Goal: Task Accomplishment & Management: Use online tool/utility

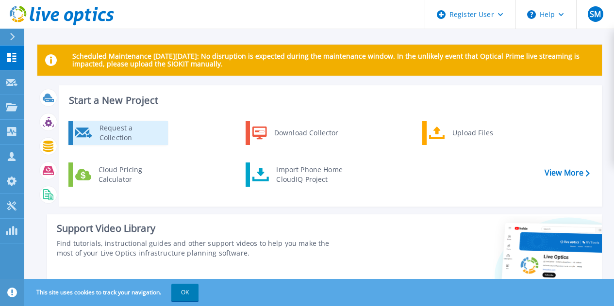
click at [146, 140] on div "Request a Collection" at bounding box center [130, 132] width 71 height 19
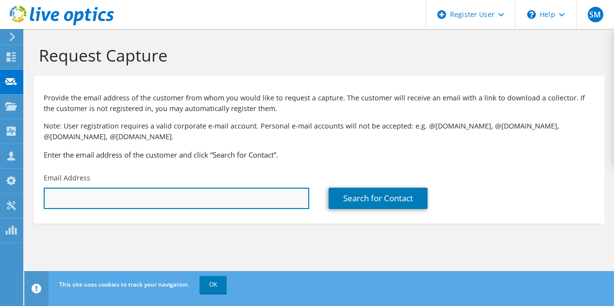
click at [232, 199] on input "text" at bounding box center [177, 198] width 266 height 21
type input "ram"
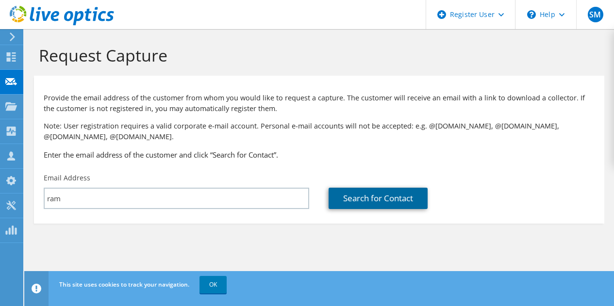
click at [371, 207] on link "Search for Contact" at bounding box center [378, 198] width 99 height 21
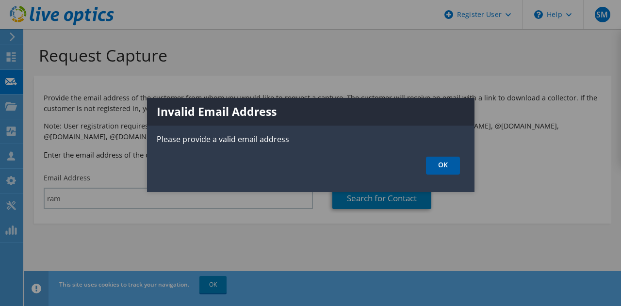
click at [438, 168] on link "OK" at bounding box center [443, 166] width 34 height 18
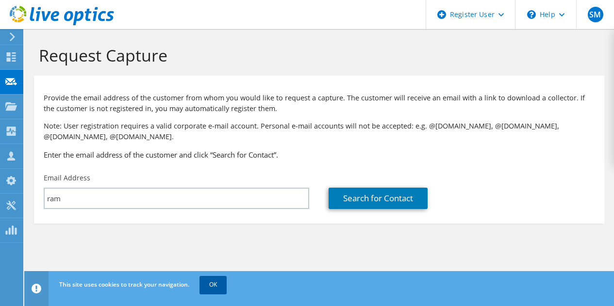
click at [217, 284] on link "OK" at bounding box center [212, 284] width 27 height 17
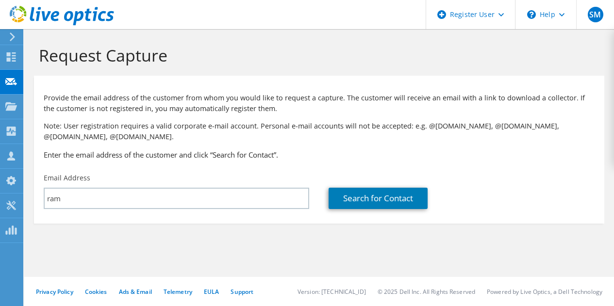
click at [226, 231] on section "Request Capture Provide the email address of the customer from whom you would l…" at bounding box center [319, 150] width 590 height 243
click at [16, 38] on icon at bounding box center [12, 37] width 7 height 9
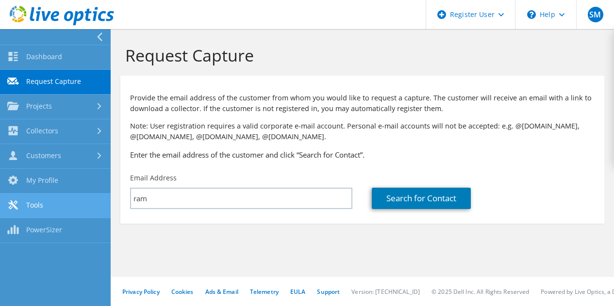
click at [58, 206] on link "Tools" at bounding box center [55, 206] width 111 height 25
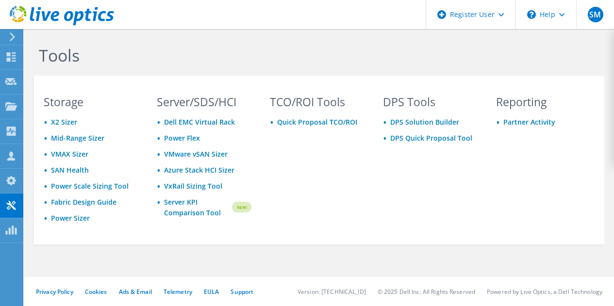
click at [13, 38] on use at bounding box center [12, 37] width 5 height 9
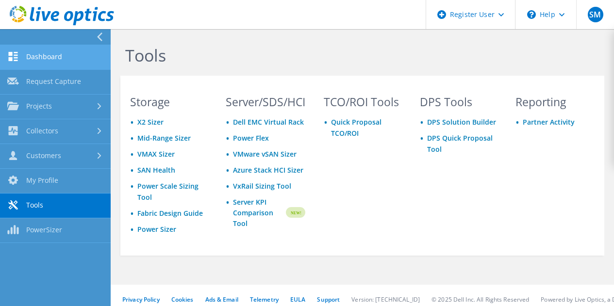
click at [46, 57] on link "Dashboard" at bounding box center [55, 57] width 111 height 25
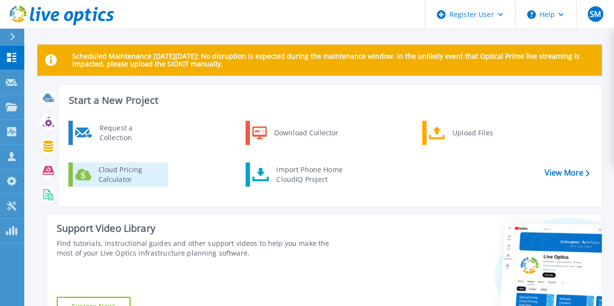
click at [147, 178] on div "Cloud Pricing Calculator" at bounding box center [130, 174] width 72 height 19
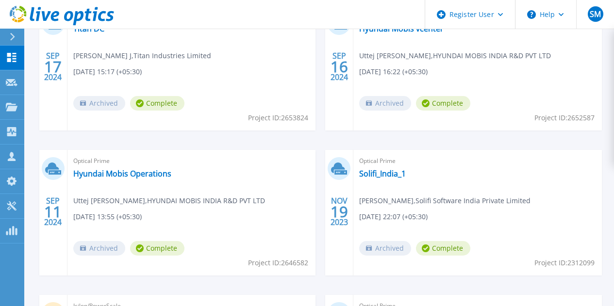
scroll to position [284, 0]
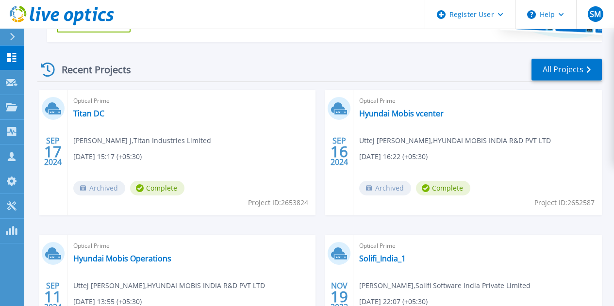
click at [236, 60] on div "Recent Projects All Projects" at bounding box center [319, 70] width 565 height 24
